Goal: Subscribe to service/newsletter

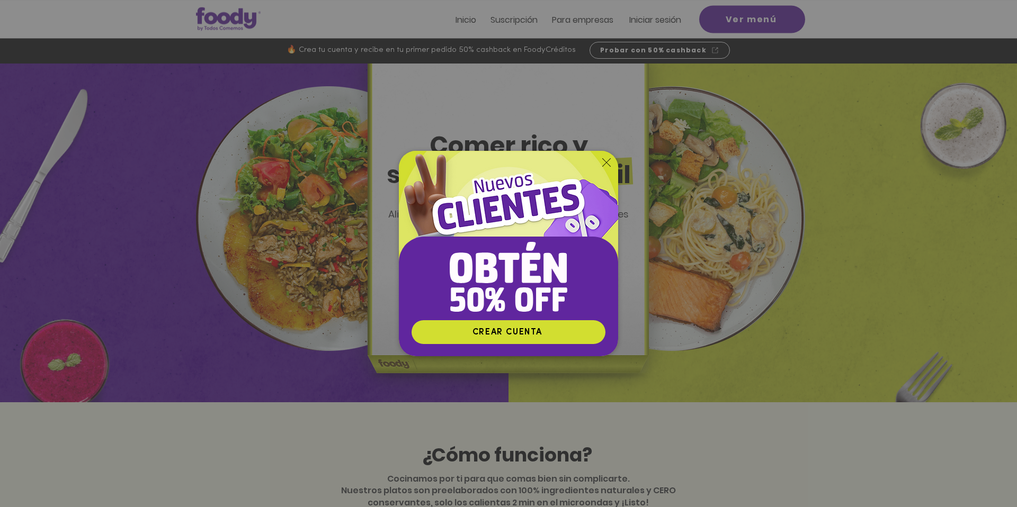
click at [573, 207] on img "Nuevos suscriptores 50% off" at bounding box center [508, 235] width 219 height 169
click at [606, 158] on icon "Volver al sitio" at bounding box center [606, 162] width 8 height 8
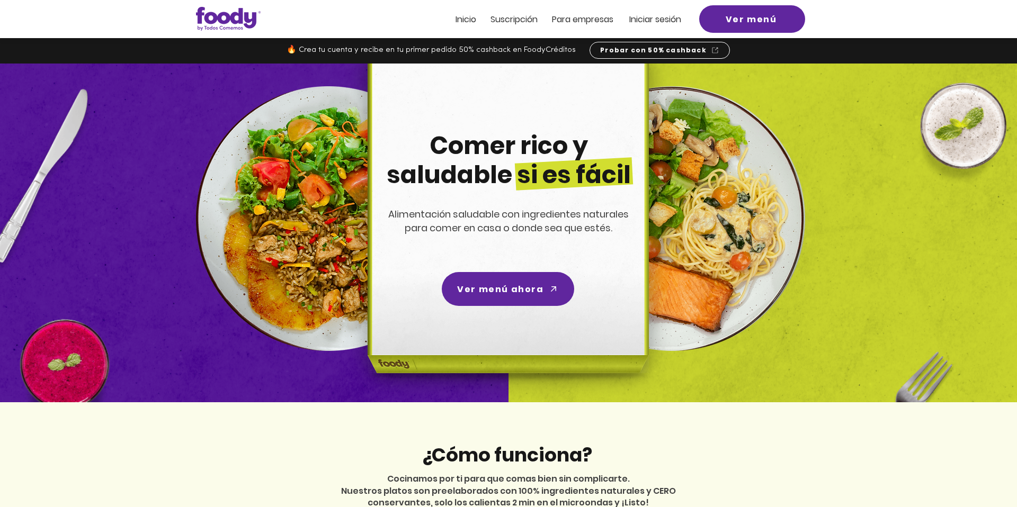
click at [510, 17] on span "Suscripción" at bounding box center [513, 19] width 47 height 12
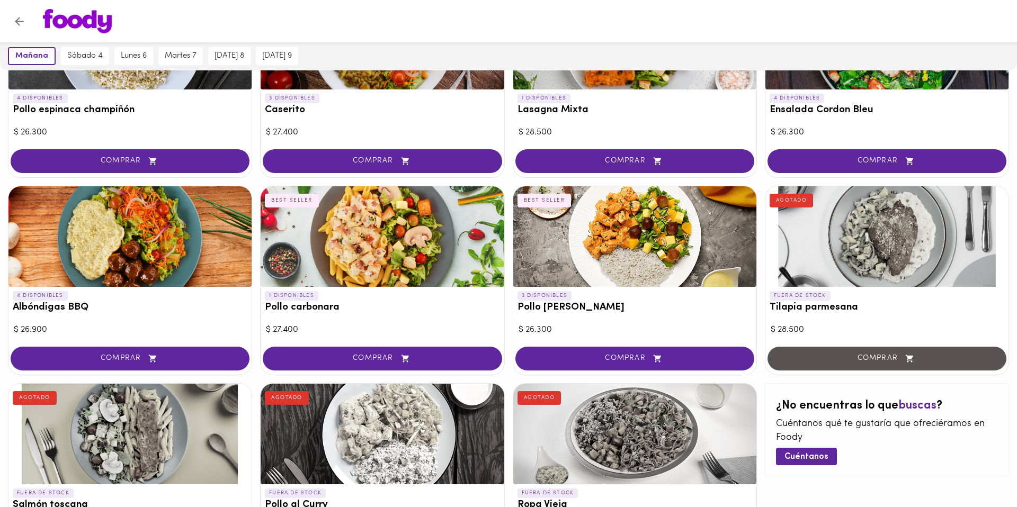
scroll to position [494, 0]
